Goal: Find specific page/section: Find specific page/section

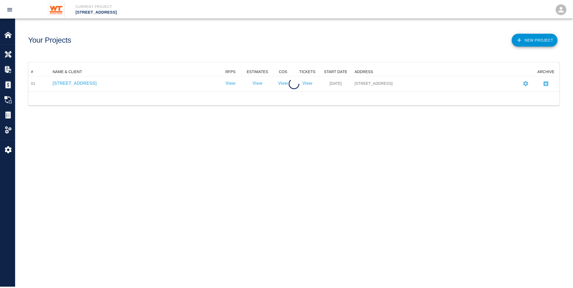
scroll to position [19, 532]
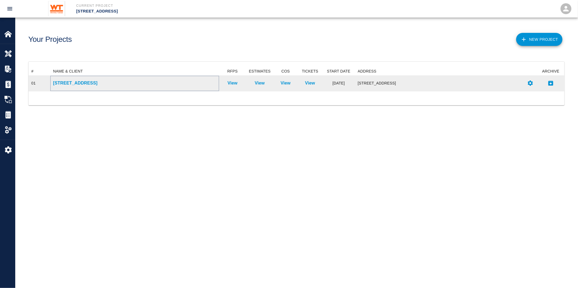
click at [93, 82] on p "[STREET_ADDRESS]" at bounding box center [134, 83] width 163 height 7
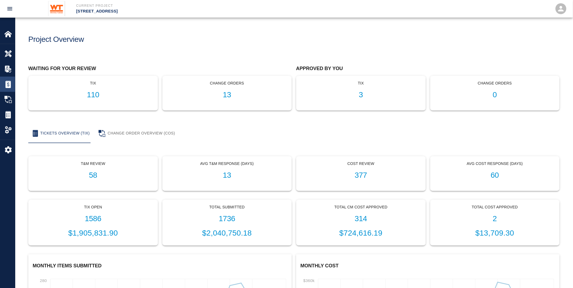
click at [11, 84] on img at bounding box center [8, 85] width 8 height 8
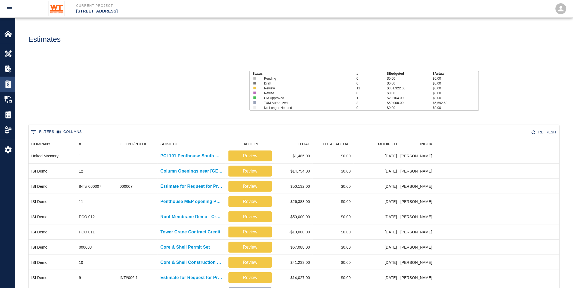
scroll to position [233, 527]
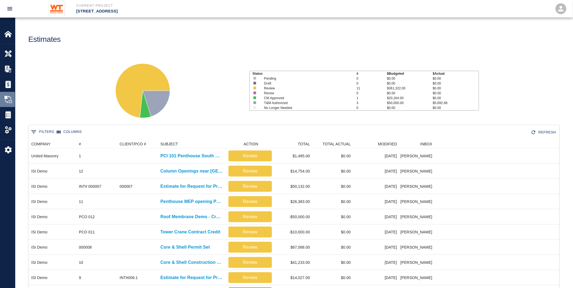
click at [8, 92] on div "Change Orders" at bounding box center [7, 99] width 15 height 15
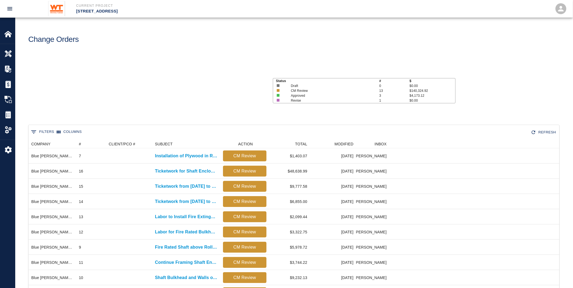
scroll to position [278, 527]
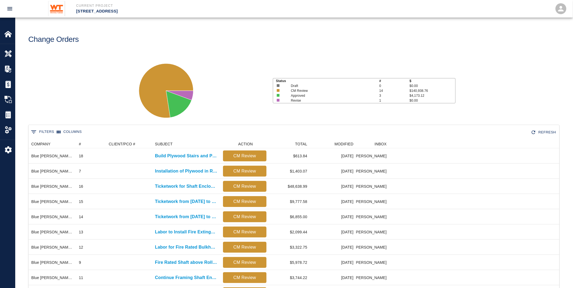
click at [47, 130] on button "0 Filters" at bounding box center [43, 132] width 26 height 9
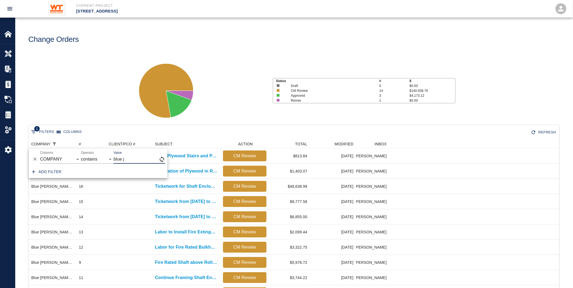
scroll to position [248, 527]
type input "blue [PERSON_NAME]"
click at [126, 97] on div "Status # $ Draft 0 $0.00 CM Review 14 $140,938.76 Approved 3 $4,173.12 Revise 1…" at bounding box center [292, 89] width 562 height 72
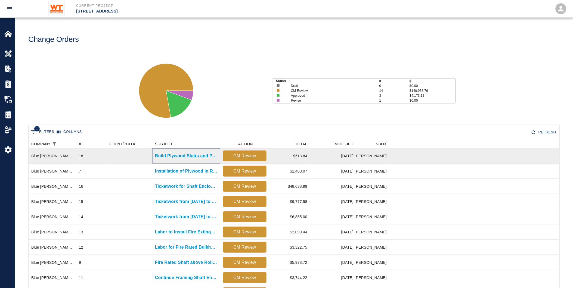
click at [195, 155] on p "Build Plywood Stairs and Punch List" at bounding box center [186, 156] width 63 height 7
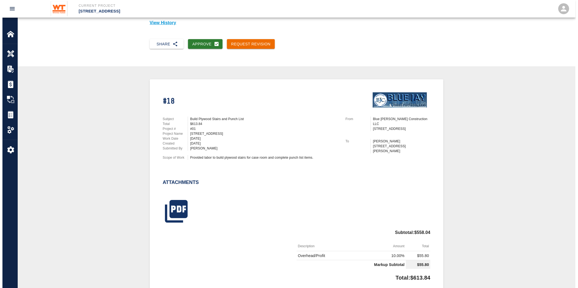
scroll to position [60, 0]
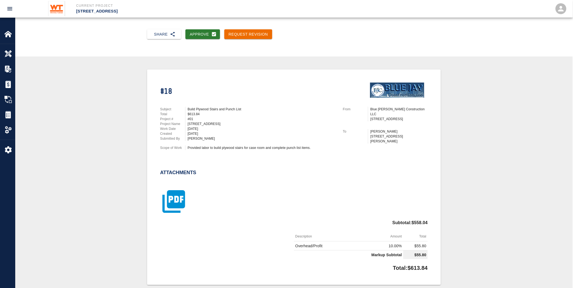
click at [176, 193] on icon "button" at bounding box center [173, 202] width 23 height 23
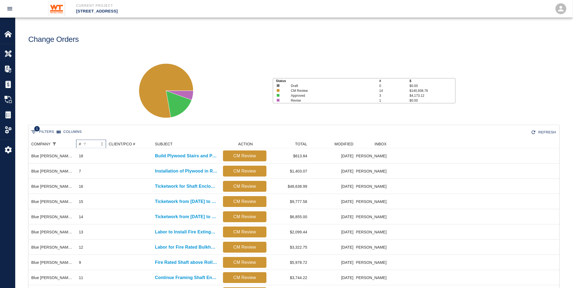
click at [80, 148] on div "#" at bounding box center [80, 144] width 2 height 9
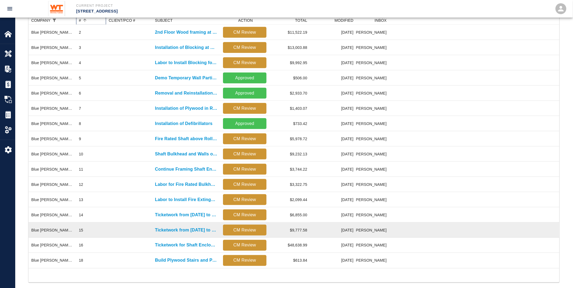
scroll to position [131, 0]
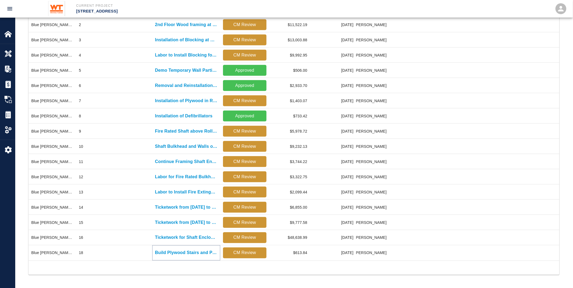
click at [180, 251] on p "Build Plywood Stairs and Punch List" at bounding box center [186, 253] width 63 height 7
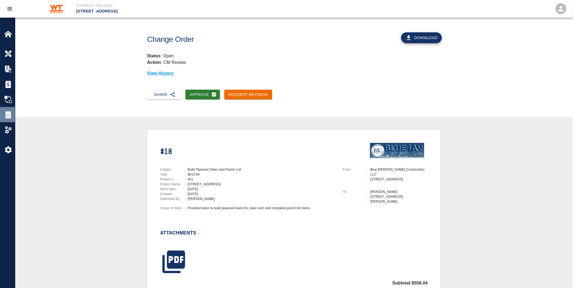
click at [7, 113] on img at bounding box center [8, 115] width 8 height 8
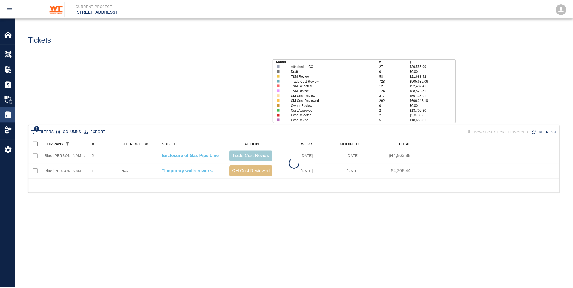
scroll to position [34, 532]
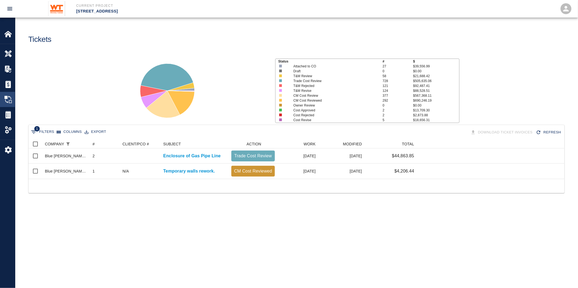
click at [9, 98] on img at bounding box center [8, 100] width 8 height 8
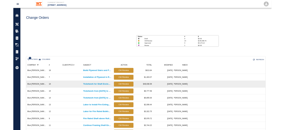
scroll to position [248, 527]
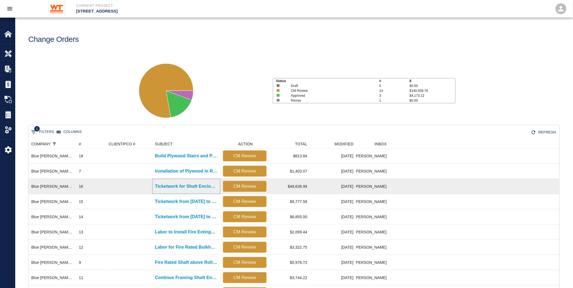
click at [179, 185] on p "Ticketwork for Shaft Enclosure for Gas Pipe" at bounding box center [186, 186] width 63 height 7
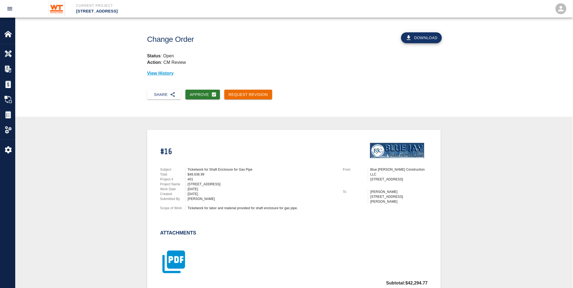
click at [166, 259] on icon "button" at bounding box center [173, 262] width 27 height 27
